Goal: Information Seeking & Learning: Learn about a topic

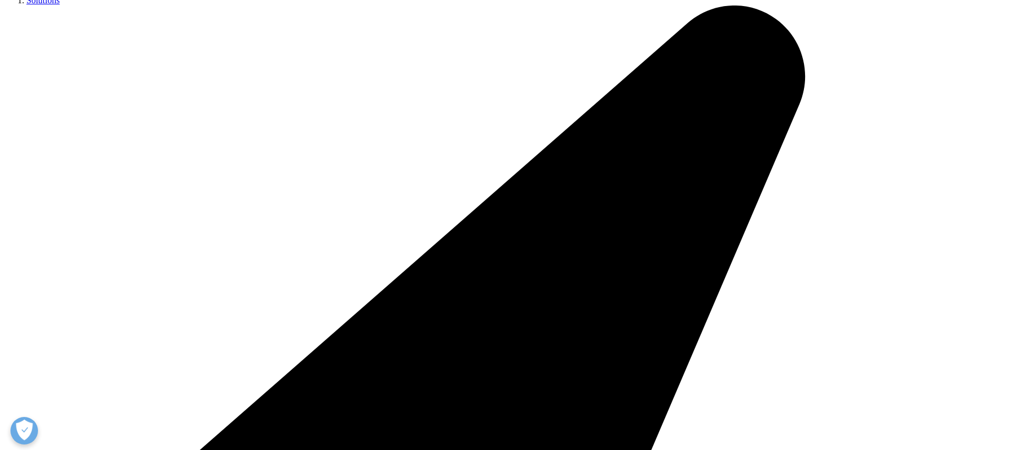
scroll to position [3269, 0]
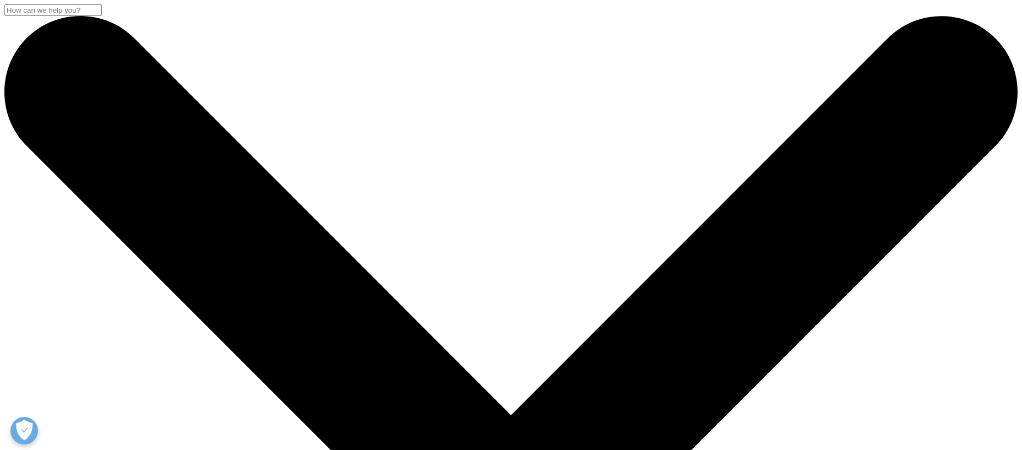
click at [102, 16] on input "Search" at bounding box center [52, 10] width 97 height 12
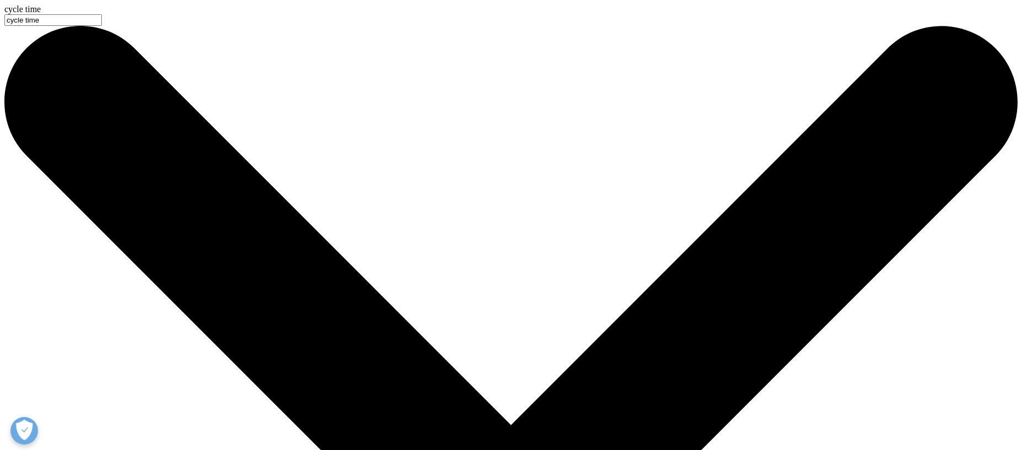
type input "Reducing Trial Cycle Times: Highlighting the Importance of Efficient Forecastin…"
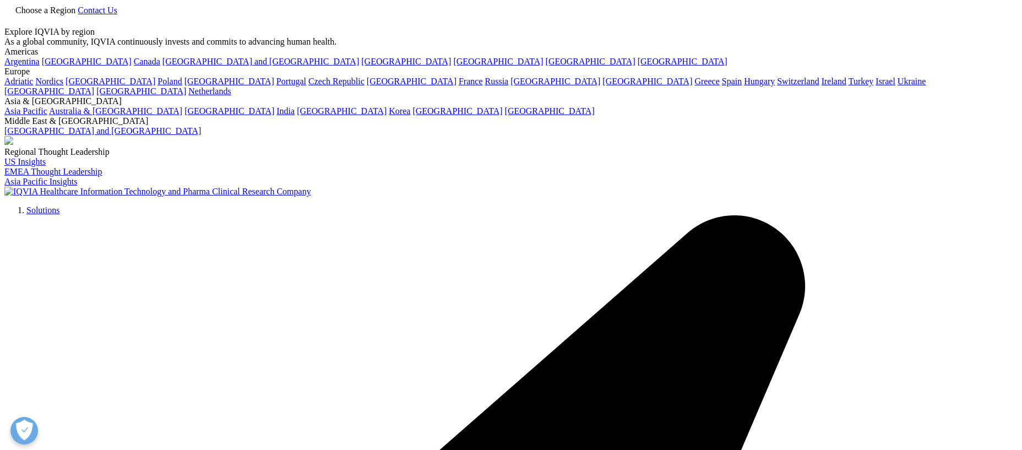
type input "Reducing Trial Cycle Times: Highlighting the Importance of Efficient Forecastin…"
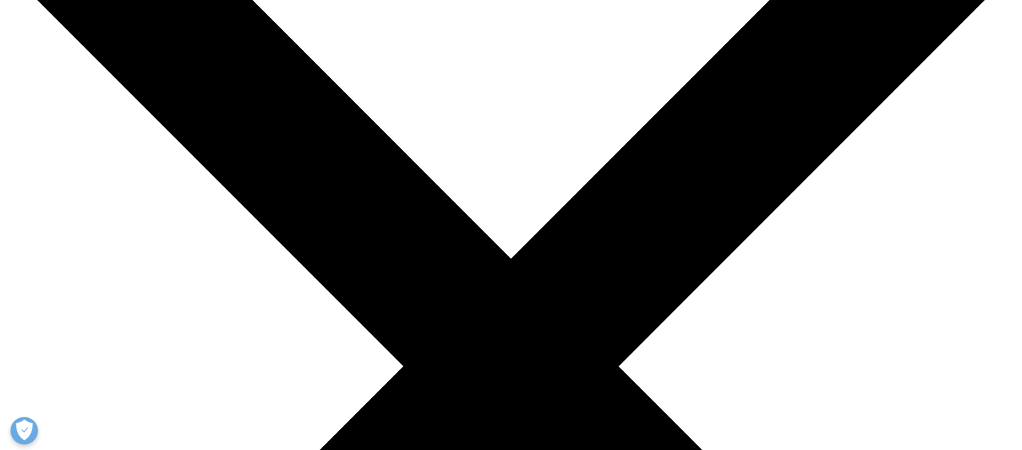
scroll to position [159, 0]
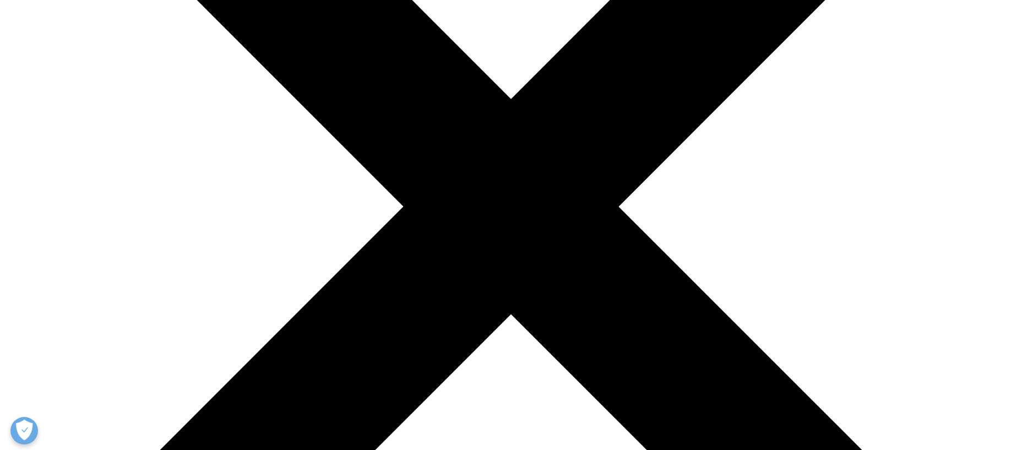
scroll to position [0, 0]
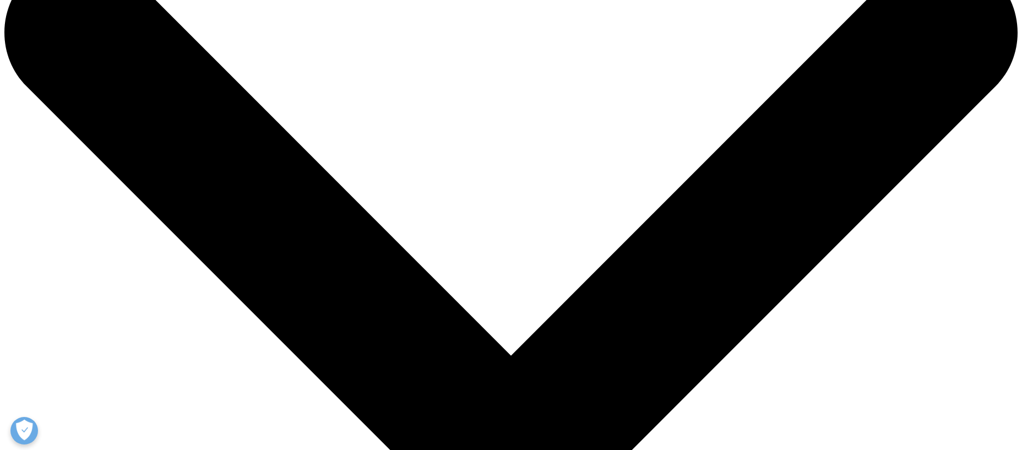
scroll to position [58, 0]
